Goal: Transaction & Acquisition: Download file/media

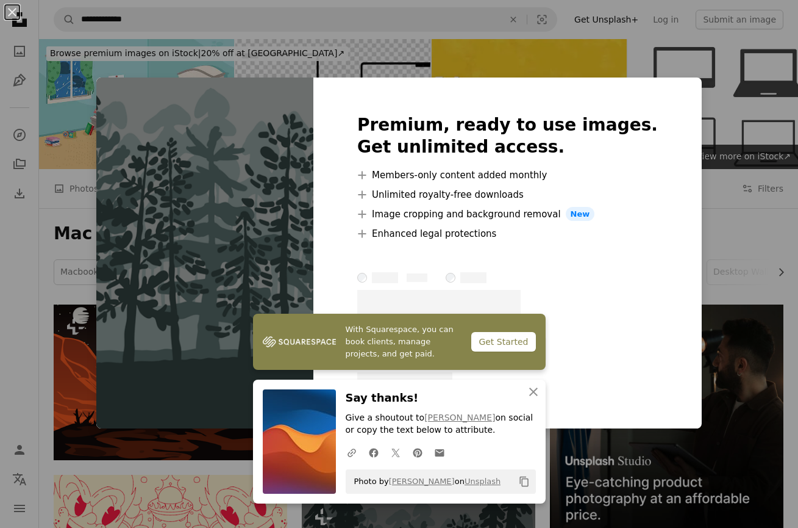
scroll to position [349, 0]
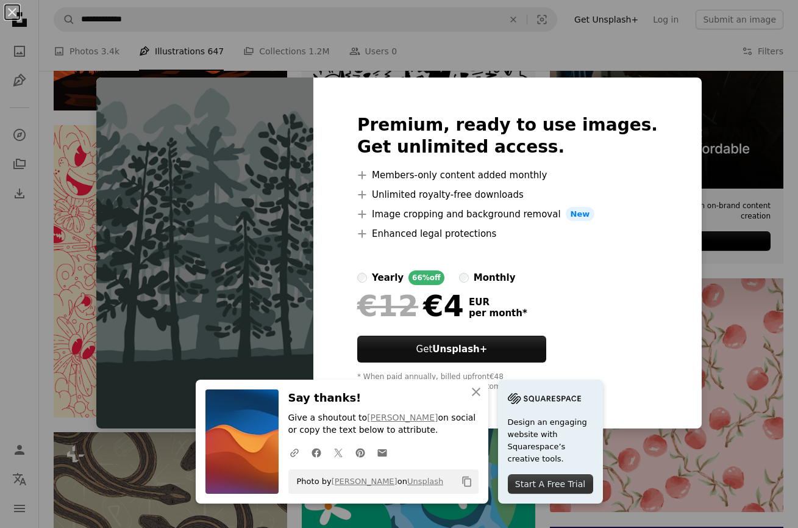
click at [699, 235] on div "An X shape An X shape Close Say thanks! Give a shoutout to [PERSON_NAME] on soc…" at bounding box center [399, 264] width 798 height 528
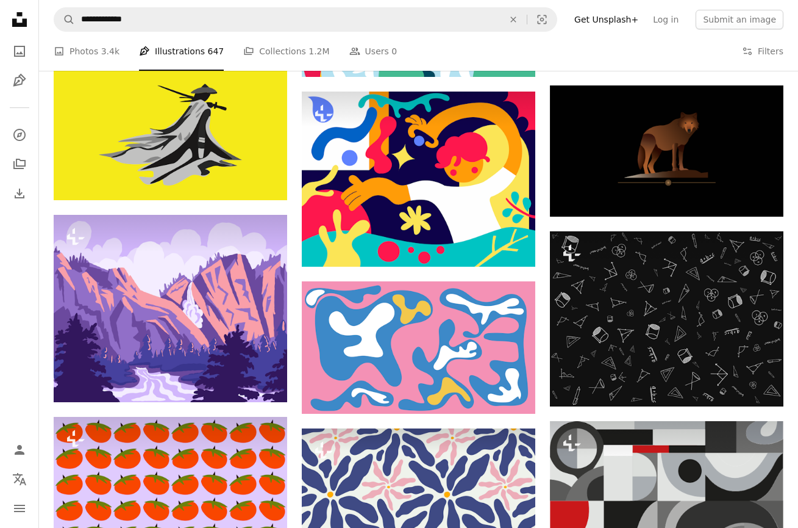
scroll to position [720, 0]
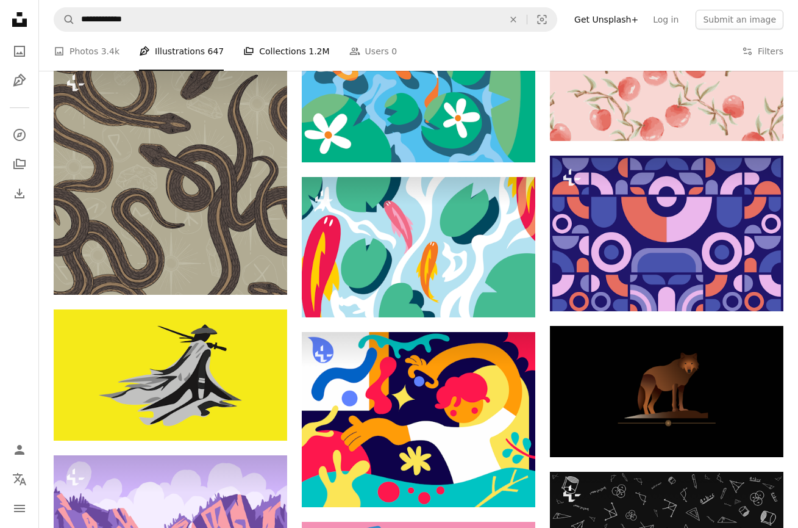
click at [287, 49] on link "A stack of folders Collections 1.2M" at bounding box center [286, 51] width 86 height 39
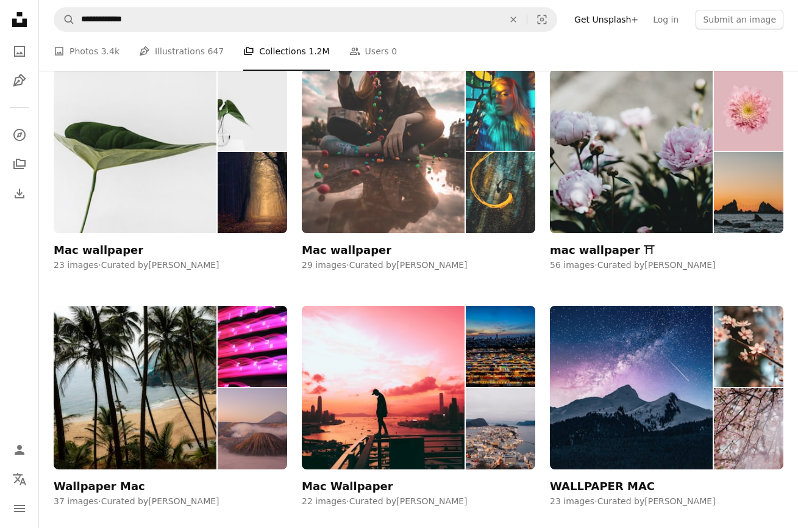
scroll to position [1751, 0]
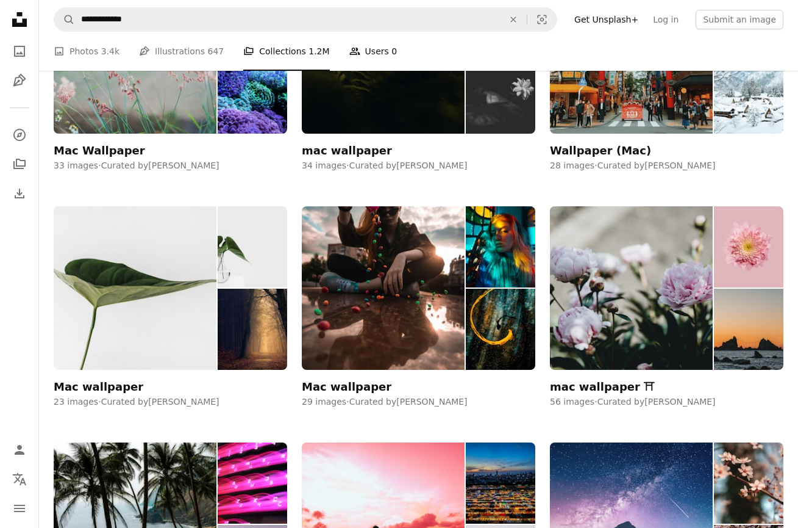
click at [351, 51] on link "People Users 0" at bounding box center [373, 51] width 48 height 39
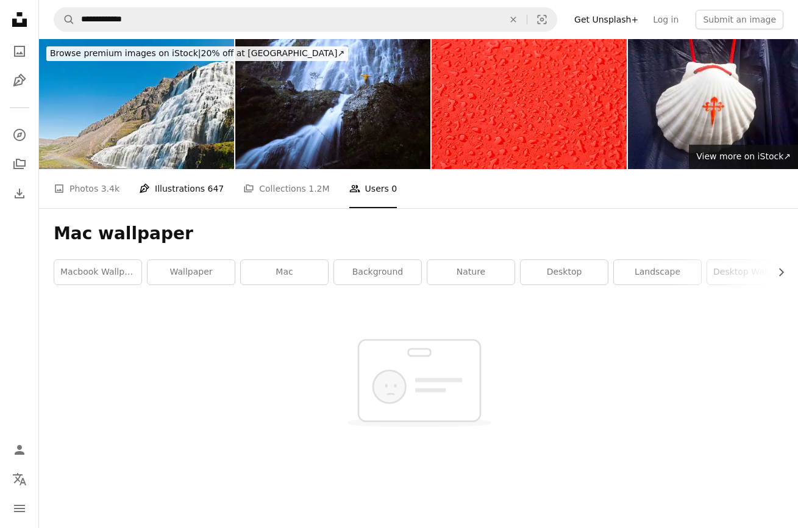
scroll to position [114, 0]
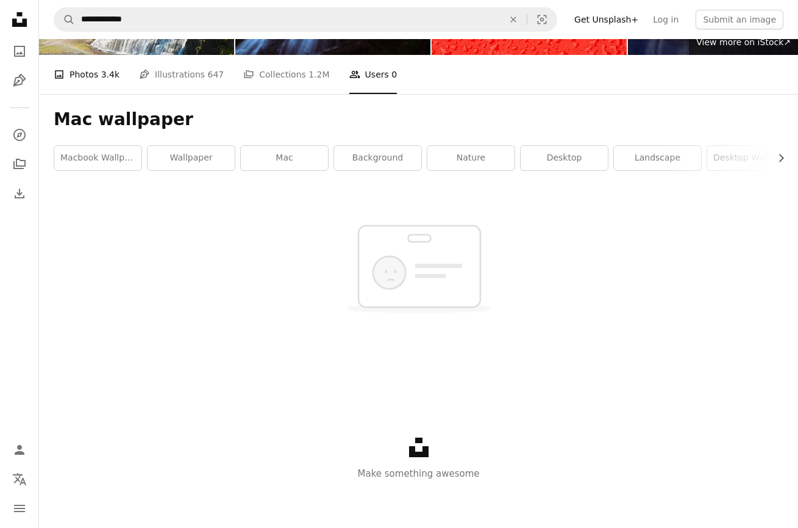
click at [80, 71] on link "A photo Photos 3.4k" at bounding box center [87, 74] width 66 height 39
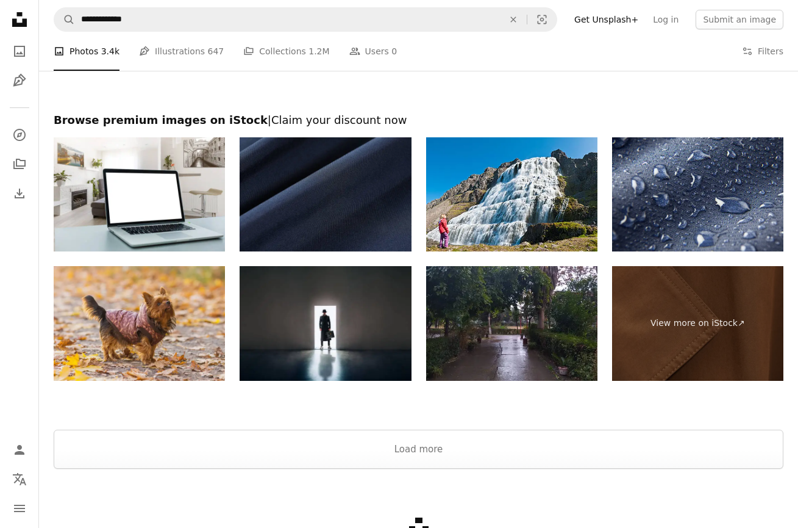
scroll to position [1832, 0]
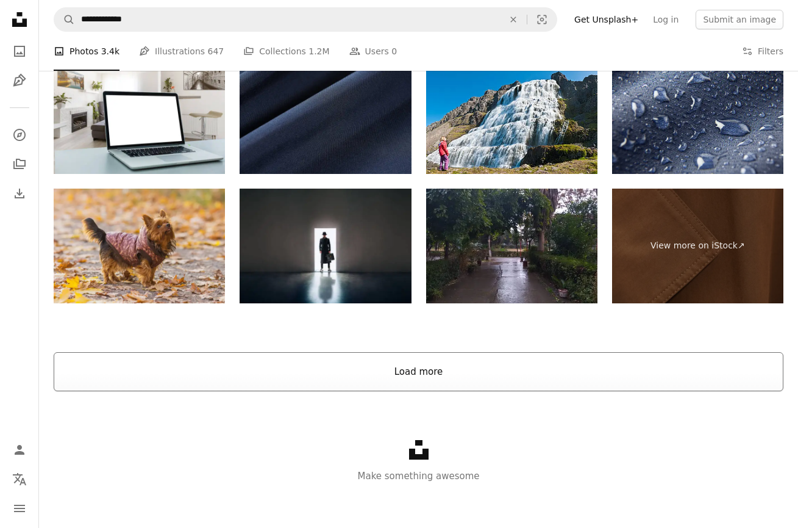
click at [419, 374] on button "Load more" at bounding box center [419, 371] width 730 height 39
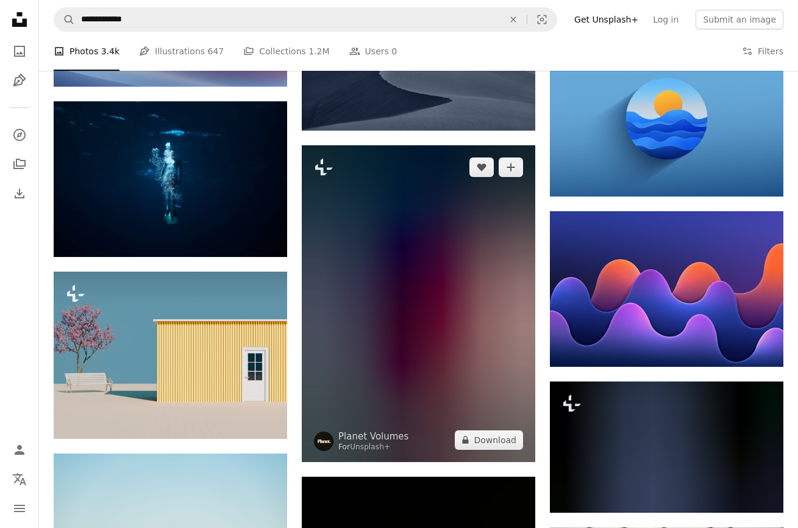
scroll to position [9567, 0]
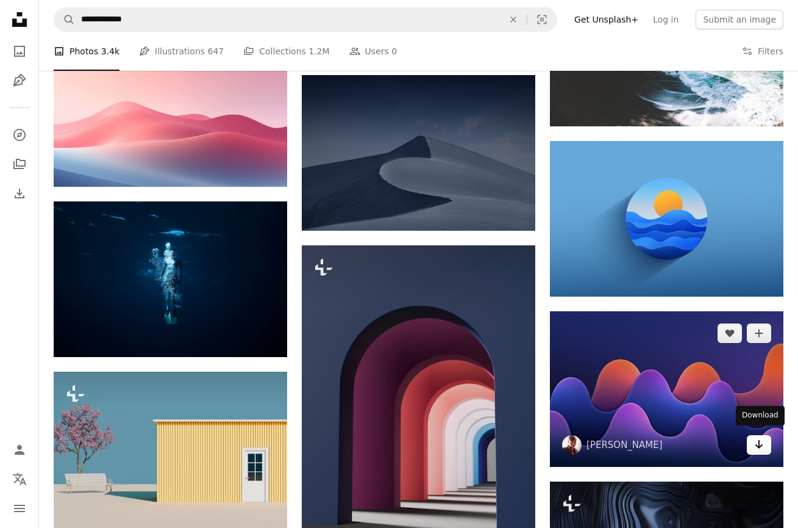
click at [762, 444] on icon "Arrow pointing down" at bounding box center [759, 444] width 10 height 15
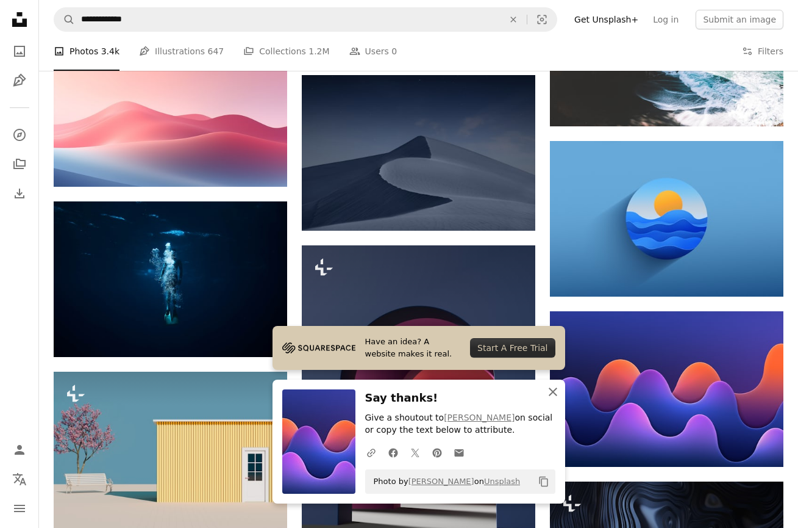
click at [550, 392] on icon "An X shape" at bounding box center [553, 391] width 15 height 15
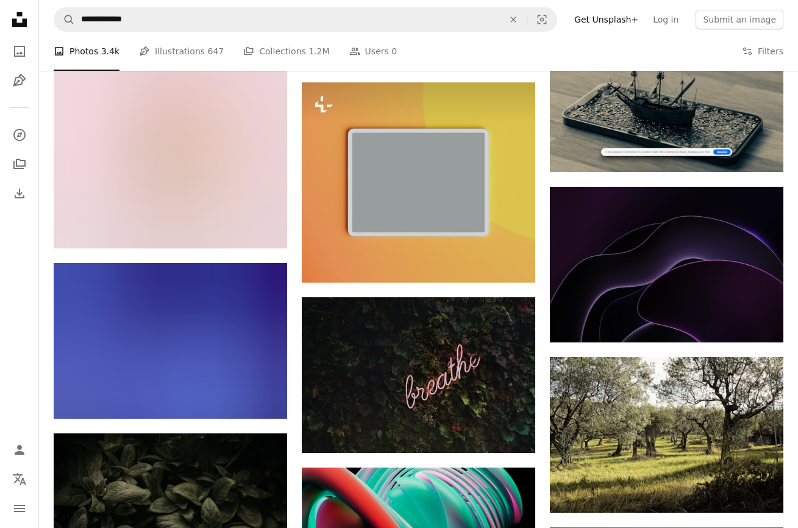
scroll to position [31864, 0]
